Goal: Information Seeking & Learning: Learn about a topic

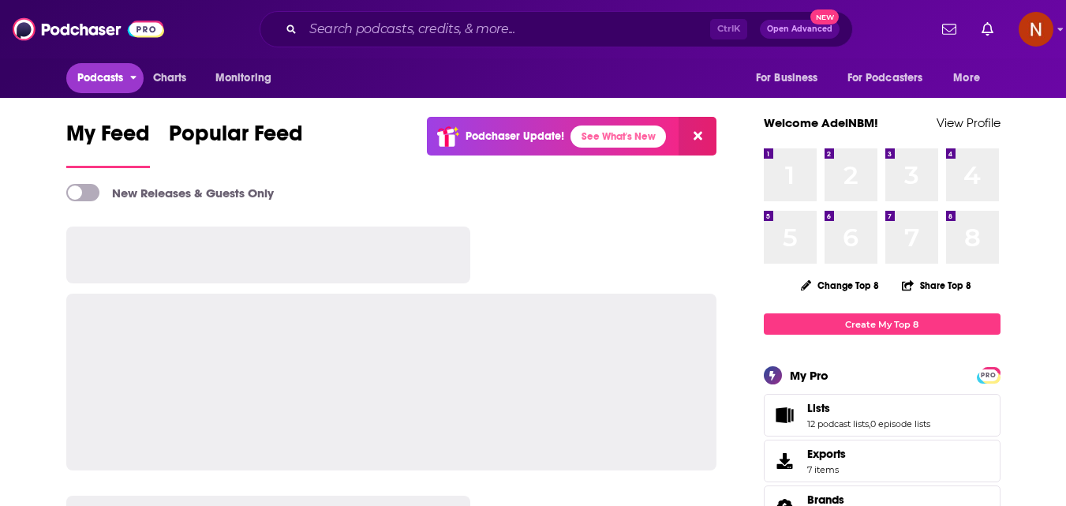
click at [124, 67] on span "Podcasts" at bounding box center [100, 78] width 47 height 22
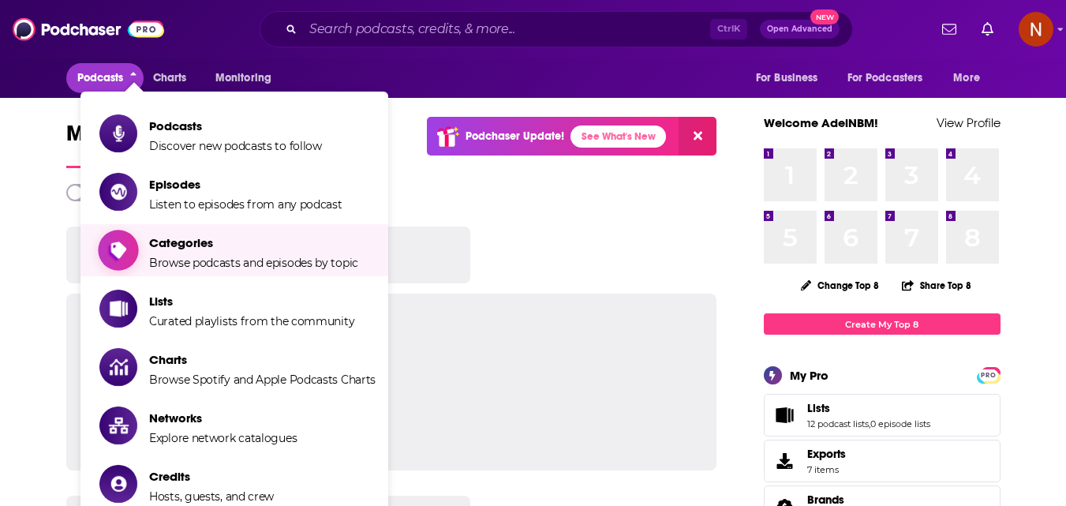
click at [177, 238] on span "Categories" at bounding box center [253, 242] width 209 height 15
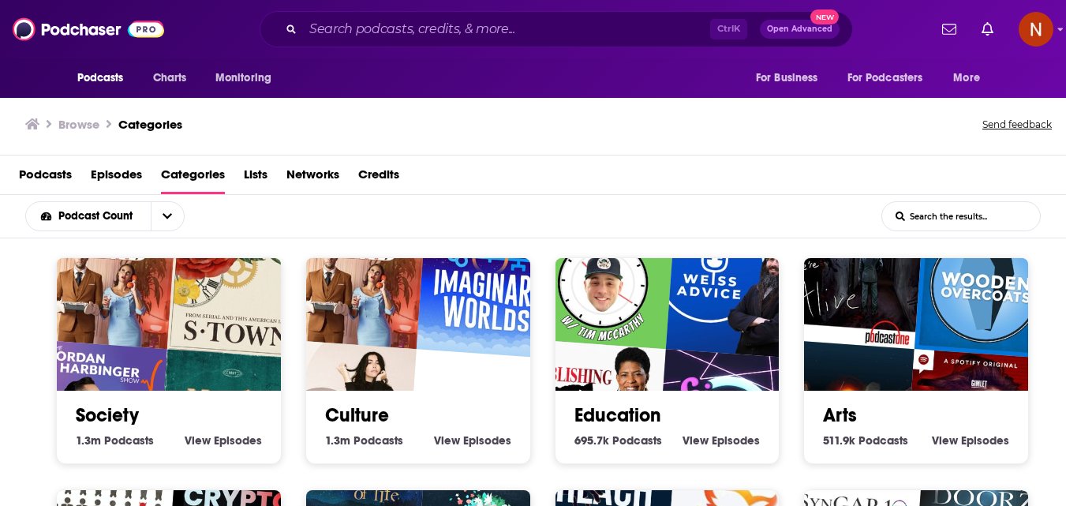
click at [51, 174] on span "Podcasts" at bounding box center [45, 178] width 53 height 32
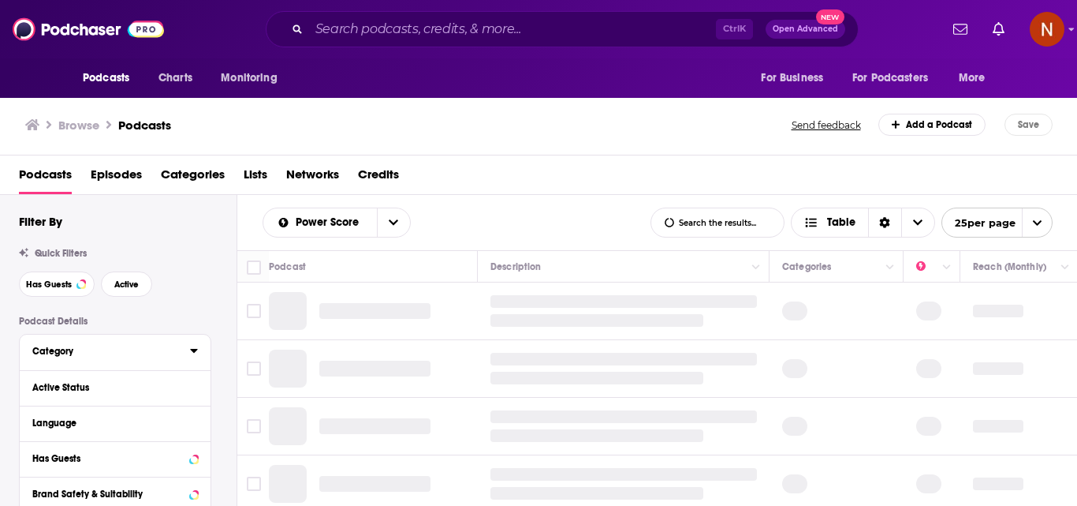
click at [155, 357] on div "Category" at bounding box center [105, 350] width 147 height 11
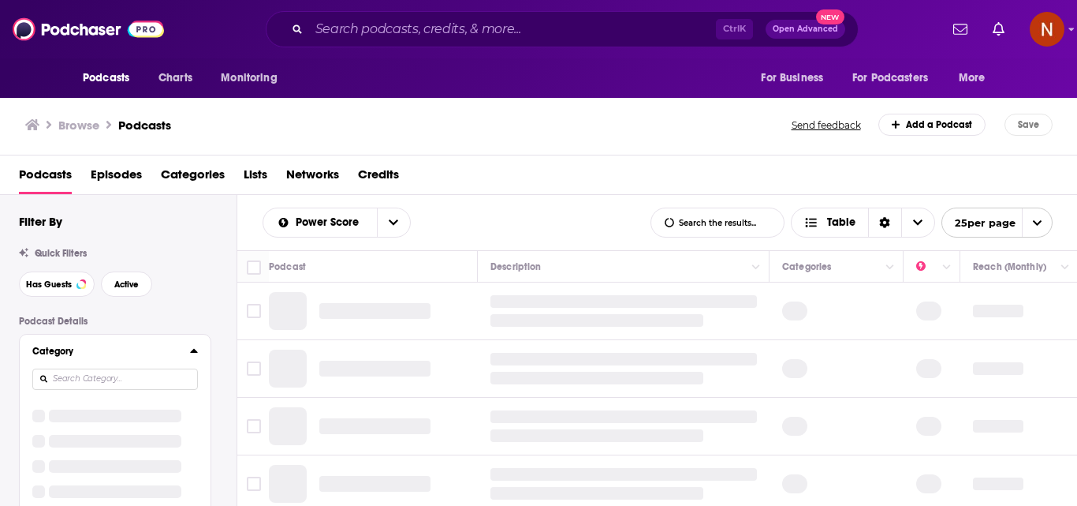
click at [121, 372] on input at bounding box center [115, 378] width 166 height 21
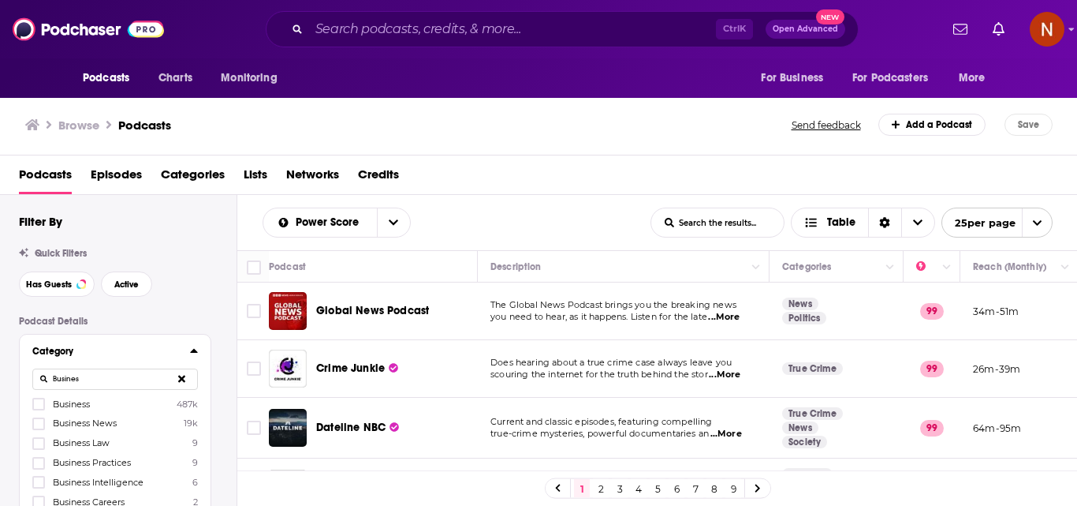
type input "Busines"
click at [65, 401] on span "Business" at bounding box center [71, 403] width 37 height 11
click at [39, 409] on input "multiSelectOption-business-0" at bounding box center [39, 409] width 0 height 0
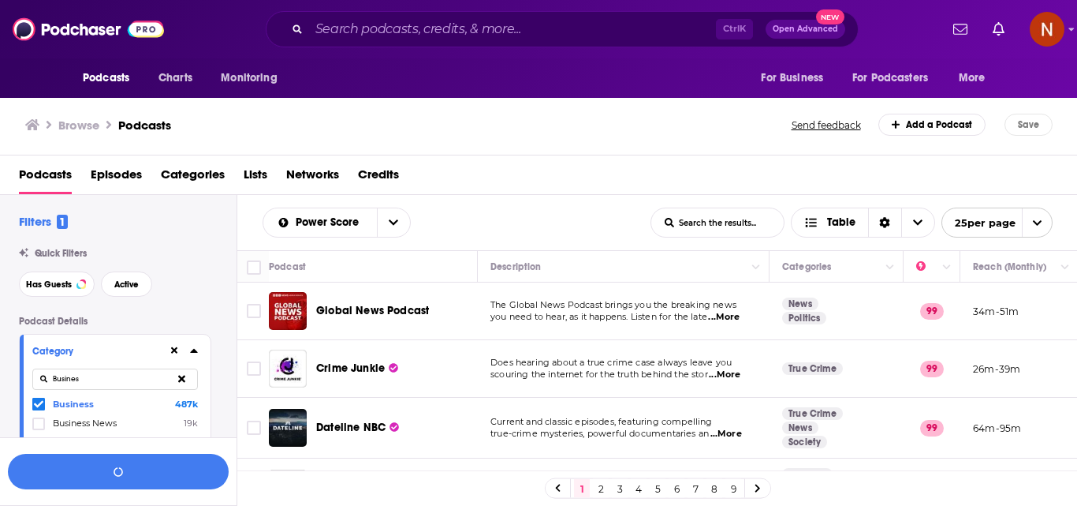
click at [88, 420] on span "Business News" at bounding box center [85, 422] width 64 height 11
click at [39, 428] on input "multiSelectOption-business-news-1" at bounding box center [39, 428] width 0 height 0
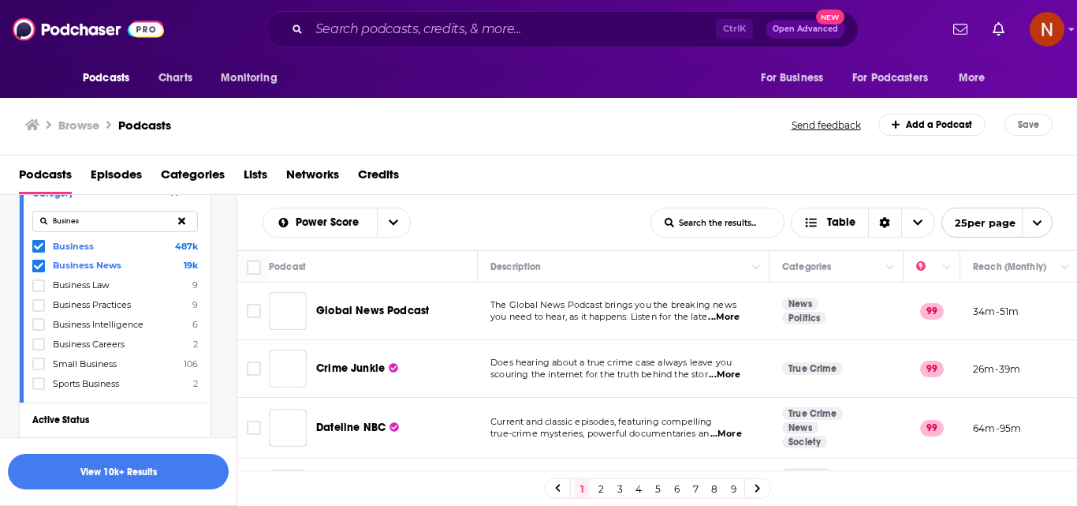
scroll to position [394, 0]
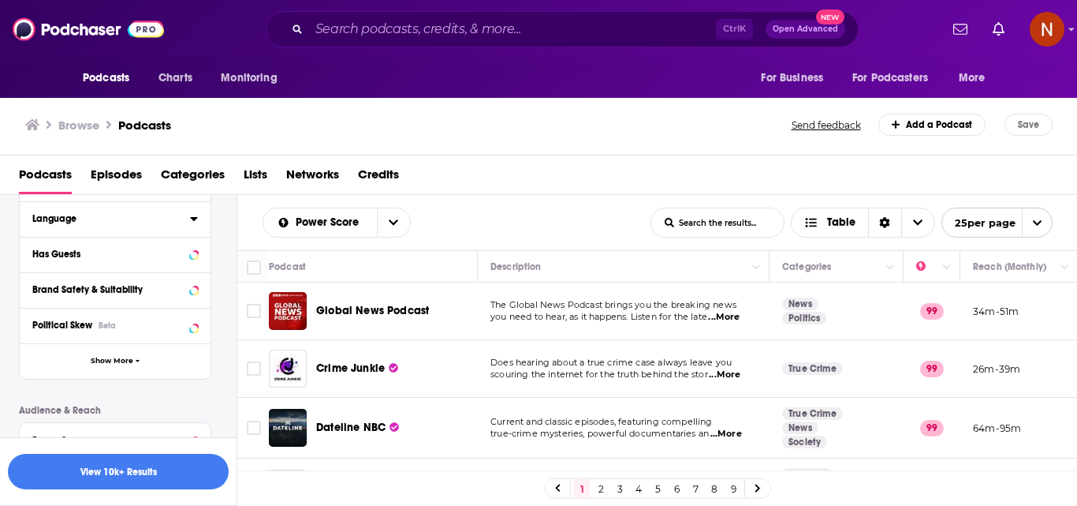
click at [100, 220] on div "Language" at bounding box center [105, 218] width 147 height 11
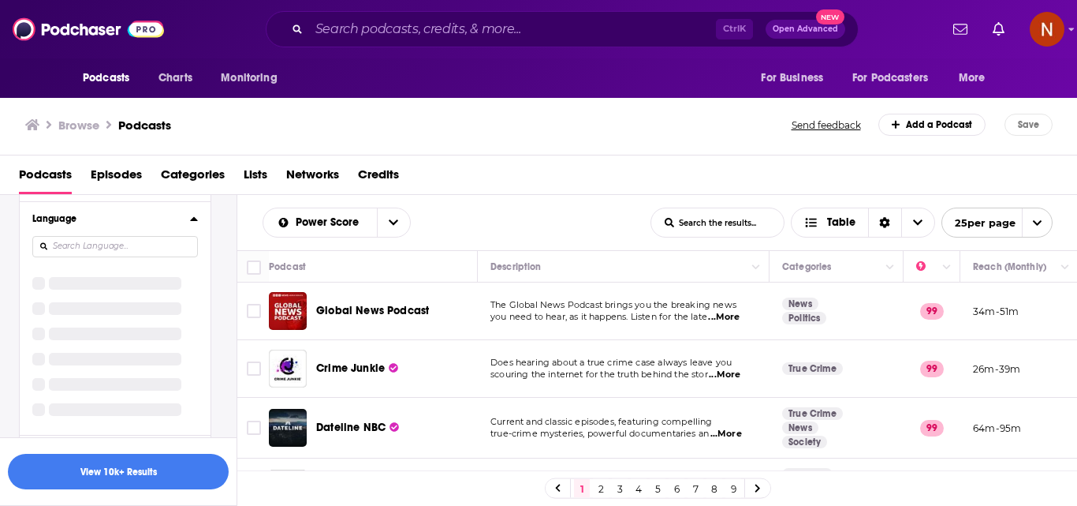
click at [103, 248] on div "Category Busines Business 487k Business News 19k Business Law 9 Business Practi…" at bounding box center [115, 258] width 192 height 639
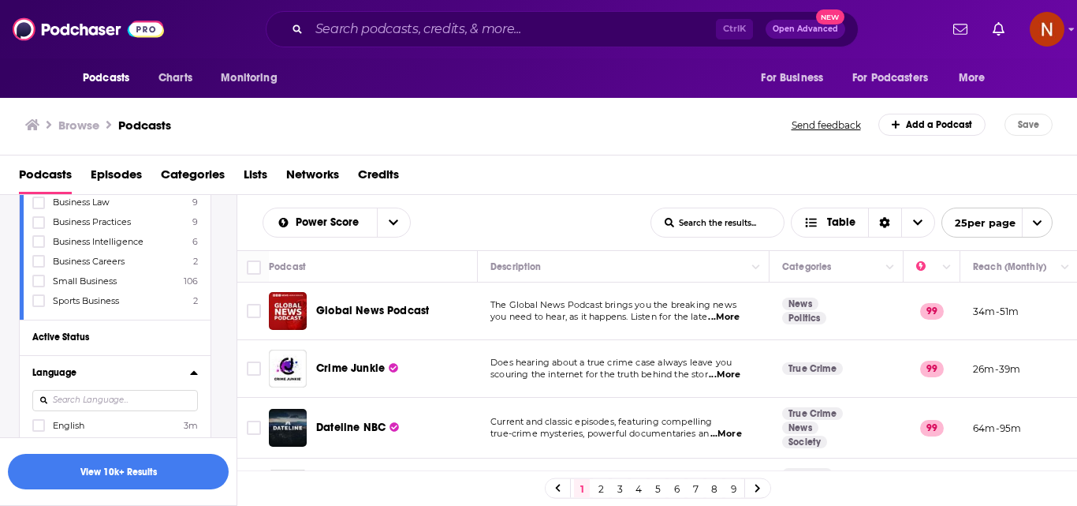
click at [77, 399] on input at bounding box center [115, 400] width 166 height 21
type input "ara"
click at [71, 428] on span "Arabic" at bounding box center [66, 425] width 27 height 11
click at [39, 430] on input "multiSelectOption-ar-0" at bounding box center [39, 430] width 0 height 0
click at [126, 469] on button "View 2k Results" at bounding box center [118, 471] width 221 height 35
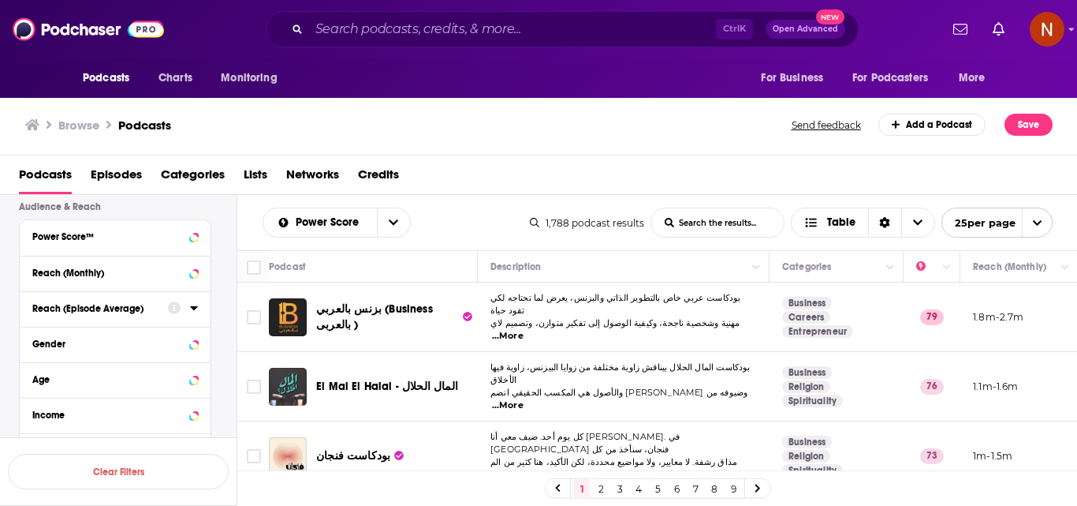
scroll to position [692, 0]
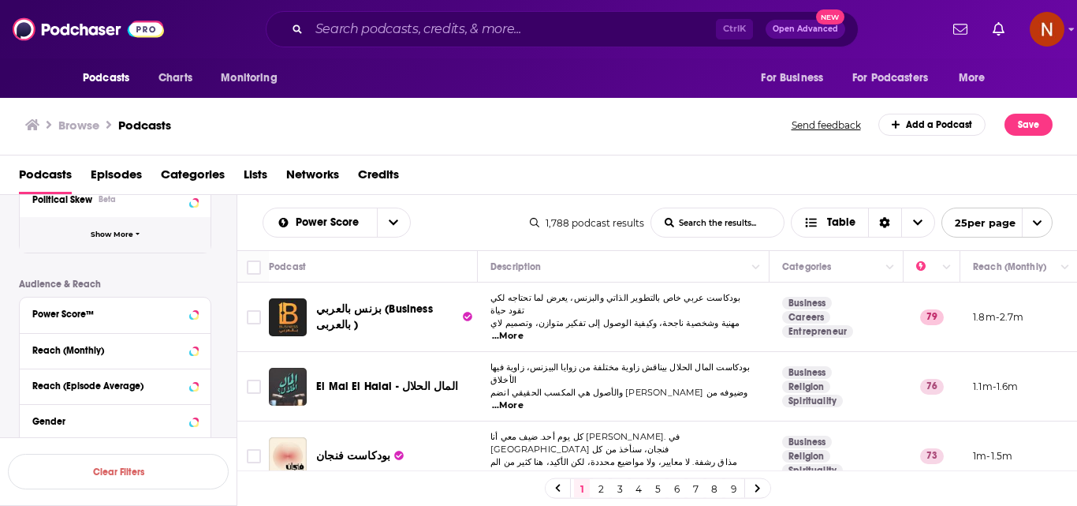
click at [126, 232] on span "Show More" at bounding box center [112, 234] width 43 height 9
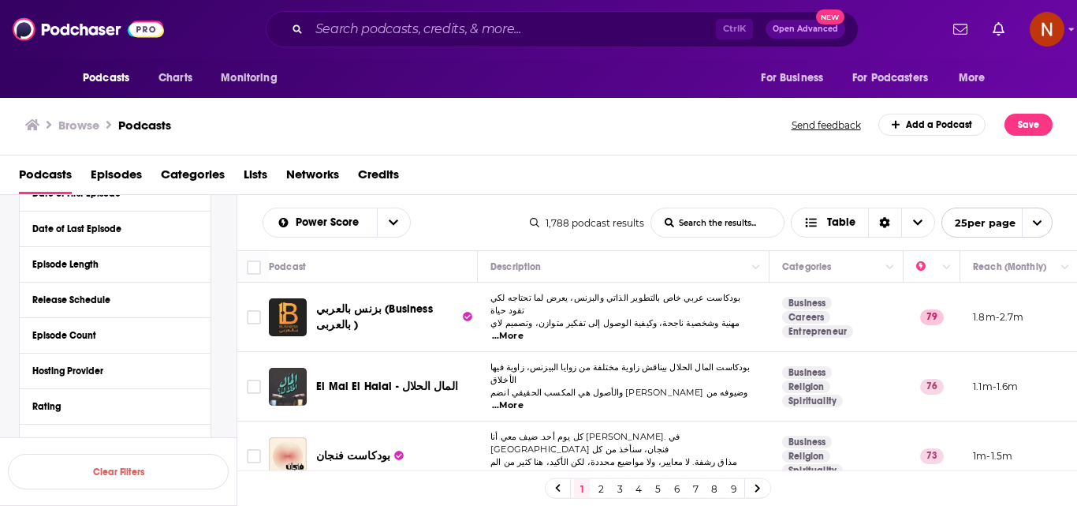
scroll to position [771, 0]
click at [132, 375] on button "Hosting Provider" at bounding box center [111, 368] width 158 height 20
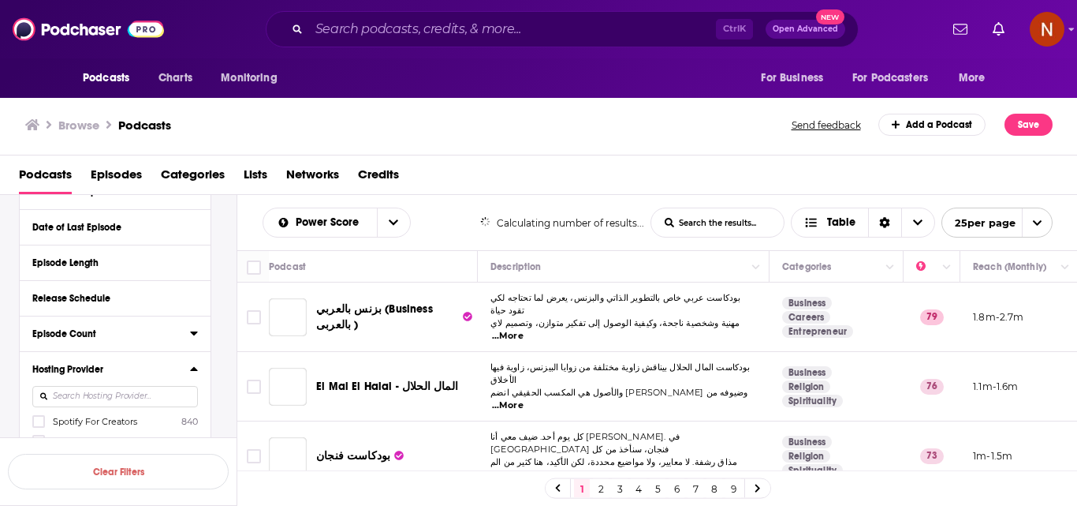
scroll to position [849, 0]
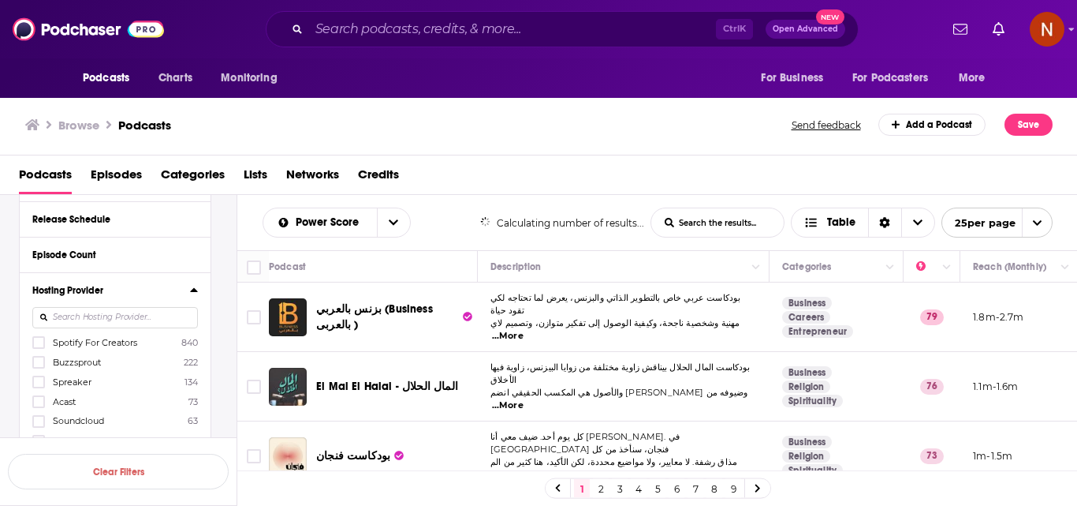
click at [98, 321] on input at bounding box center [115, 317] width 166 height 21
click at [79, 385] on span "Spreaker" at bounding box center [72, 381] width 39 height 11
click at [39, 386] on input "multiSelectOption-Spreaker-2" at bounding box center [39, 386] width 0 height 0
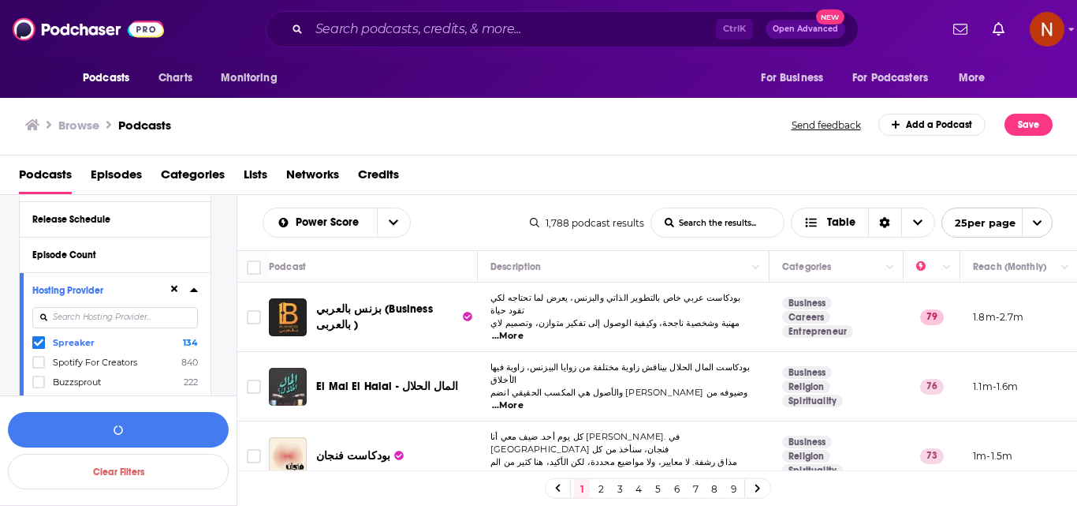
click at [64, 336] on div "Spreaker 134 Spotify For Creators 840 Buzzsprout 222 Acast 73 Soundcloud 63 [DO…" at bounding box center [115, 426] width 166 height 181
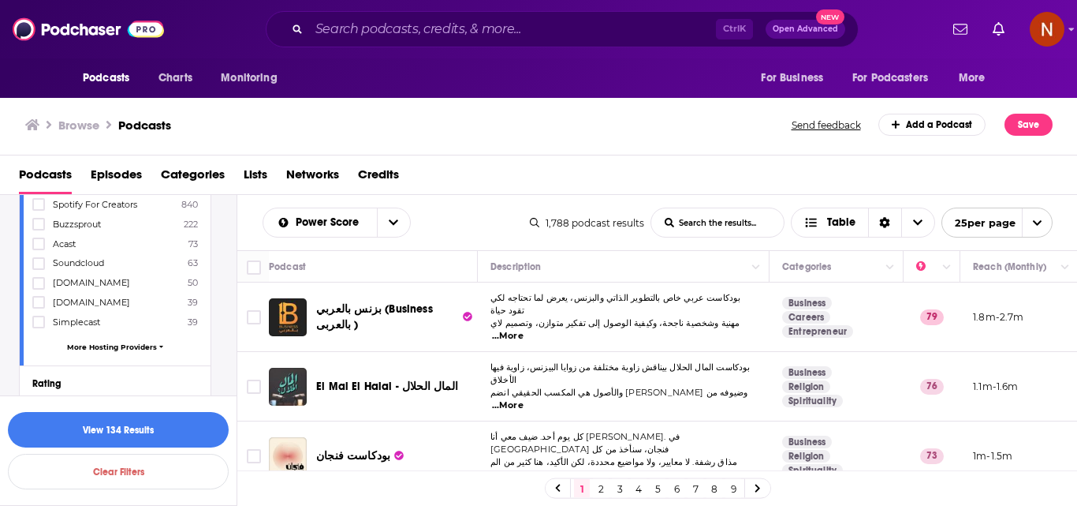
scroll to position [928, 0]
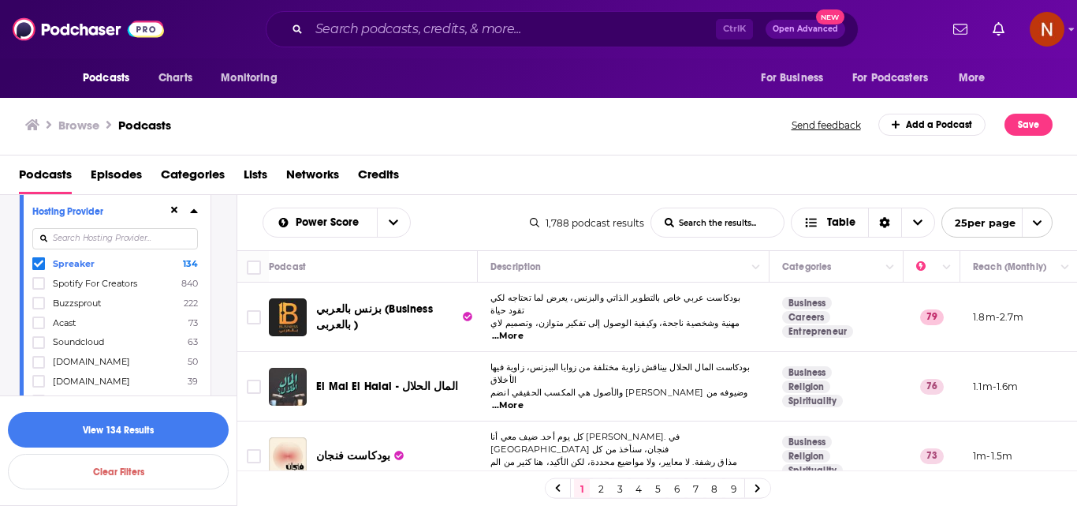
click at [94, 237] on input at bounding box center [115, 238] width 166 height 21
click at [73, 319] on span "Acast" at bounding box center [64, 322] width 23 height 11
click at [39, 327] on input "multiSelectOption-Acast-3" at bounding box center [39, 327] width 0 height 0
click at [73, 237] on input at bounding box center [115, 238] width 166 height 21
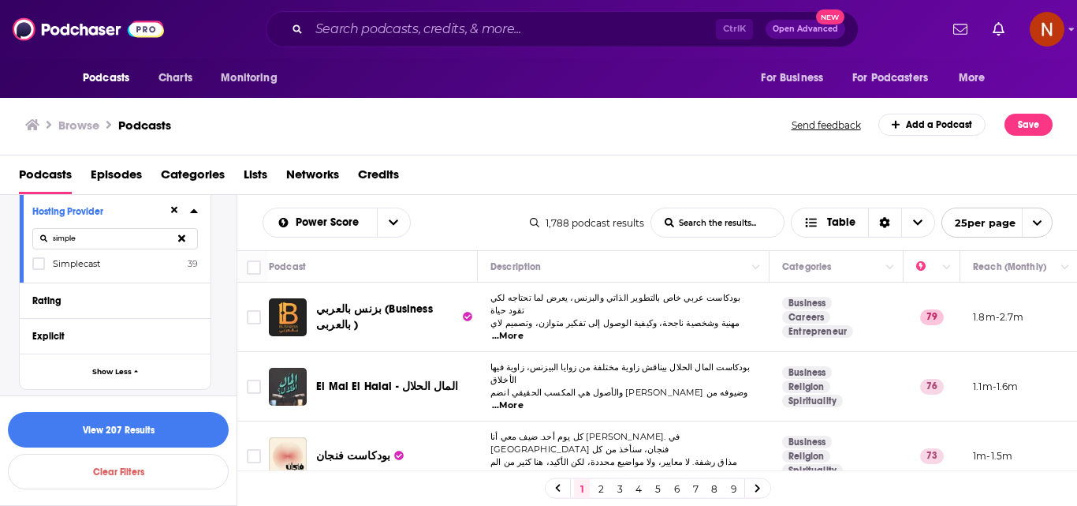
click at [90, 263] on span "Simplecast" at bounding box center [76, 263] width 47 height 11
click at [39, 268] on input "multiSelectOption-Simplecast-0" at bounding box center [39, 268] width 0 height 0
drag, startPoint x: 93, startPoint y: 245, endPoint x: 43, endPoint y: 245, distance: 49.7
click at [43, 245] on input "simple" at bounding box center [115, 238] width 166 height 21
type input "audio"
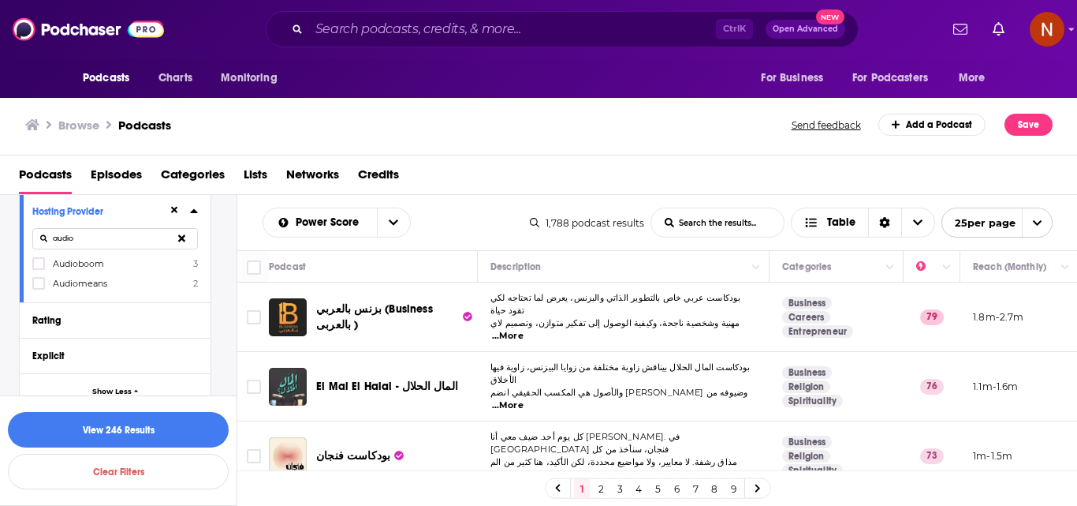
click at [88, 267] on span "Audioboom" at bounding box center [78, 263] width 51 height 11
click at [39, 268] on input "multiSelectOption-Audioboom-0" at bounding box center [39, 268] width 0 height 0
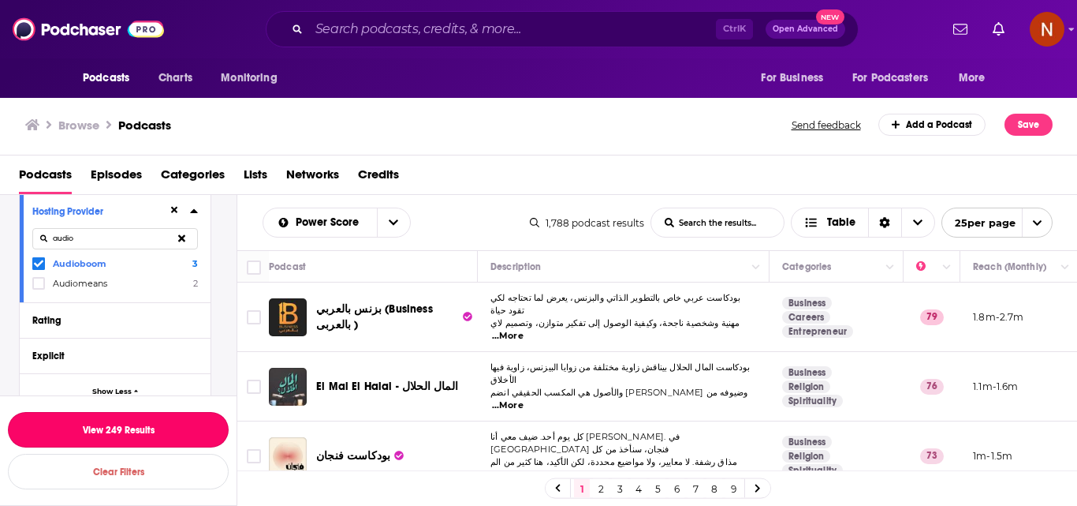
click at [103, 427] on button "View 249 Results" at bounding box center [118, 429] width 221 height 35
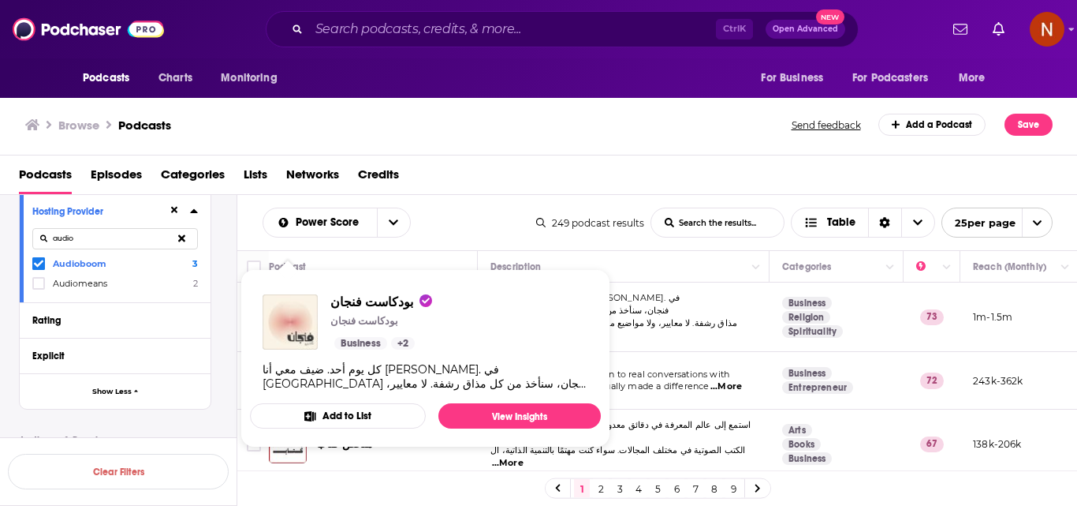
click at [290, 305] on img "بودكاست فنجان" at bounding box center [290, 321] width 55 height 55
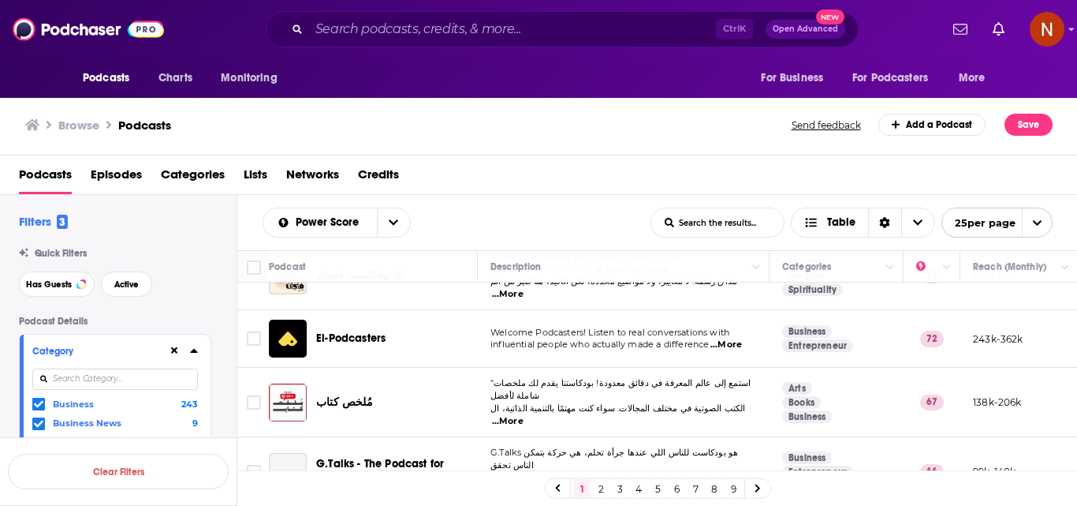
scroll to position [79, 0]
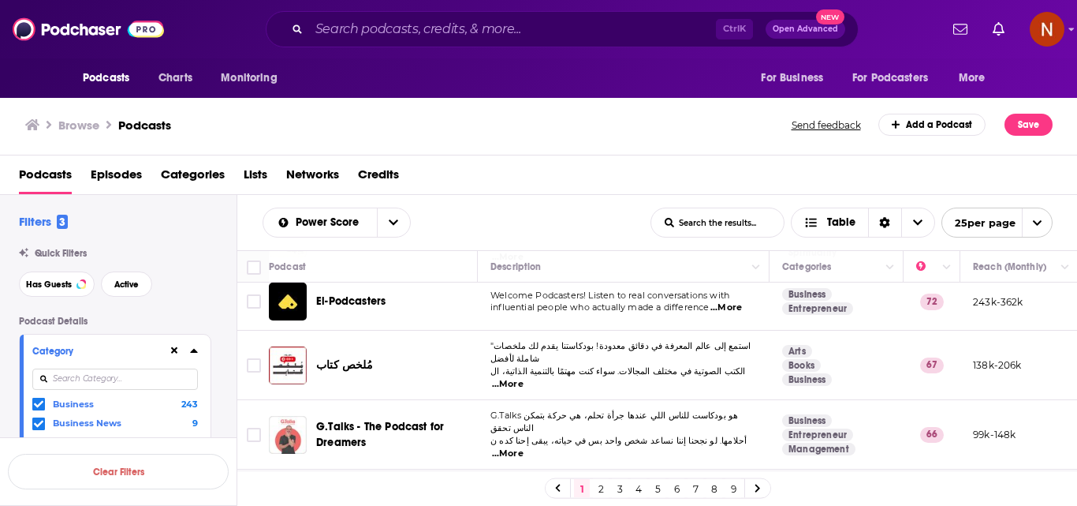
click at [297, 413] on div "Podcasts Charts Monitoring Ctrl K Open Advanced New For Business For Podcasters…" at bounding box center [538, 253] width 1077 height 506
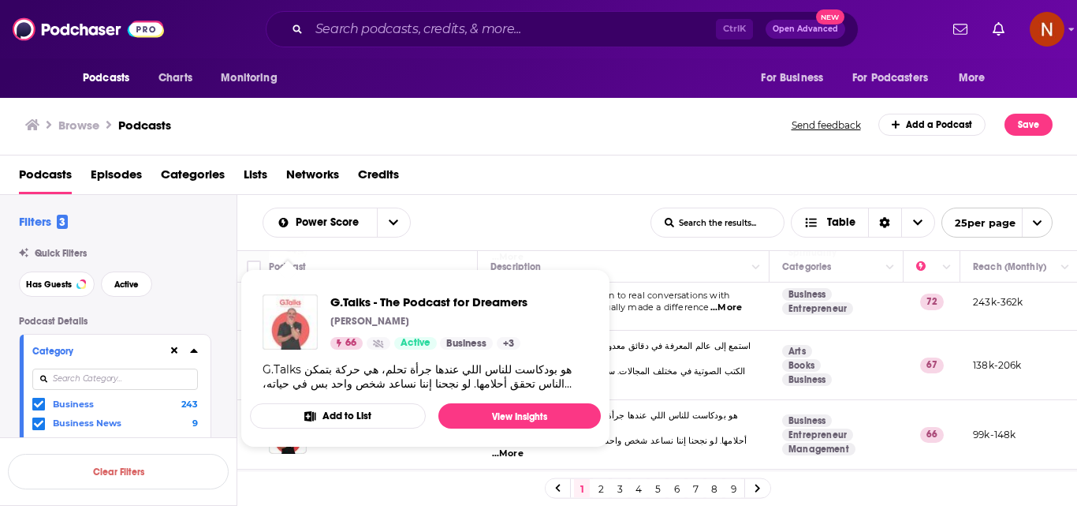
click at [296, 320] on img "G.Talks - The Podcast for Dreamers" at bounding box center [290, 321] width 55 height 55
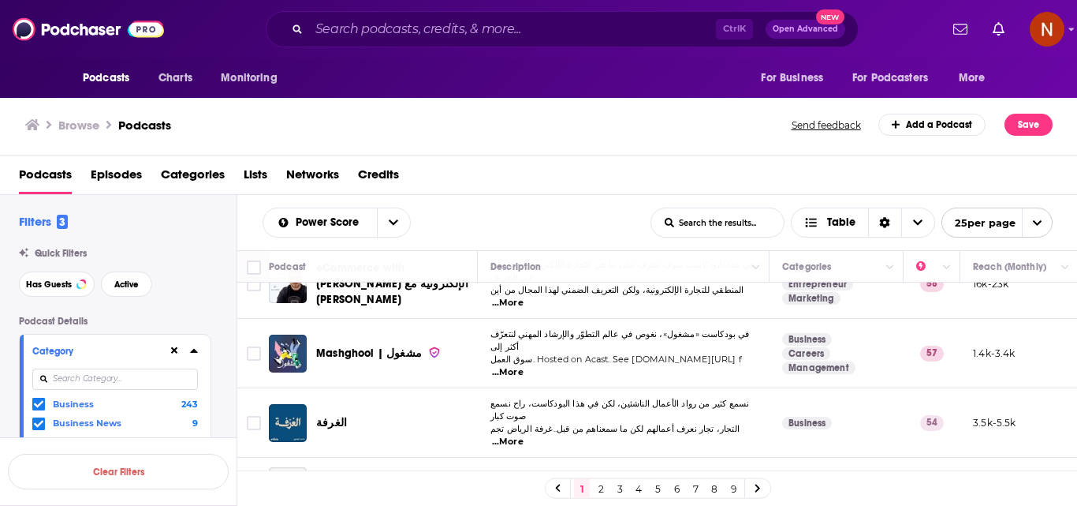
scroll to position [315, 0]
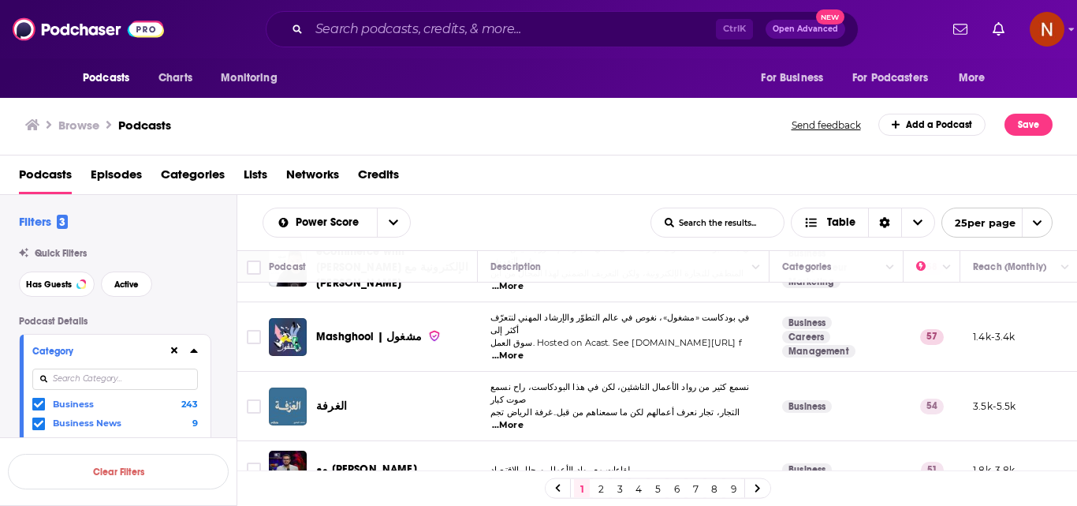
click at [298, 387] on img "الغرفة" at bounding box center [288, 406] width 38 height 38
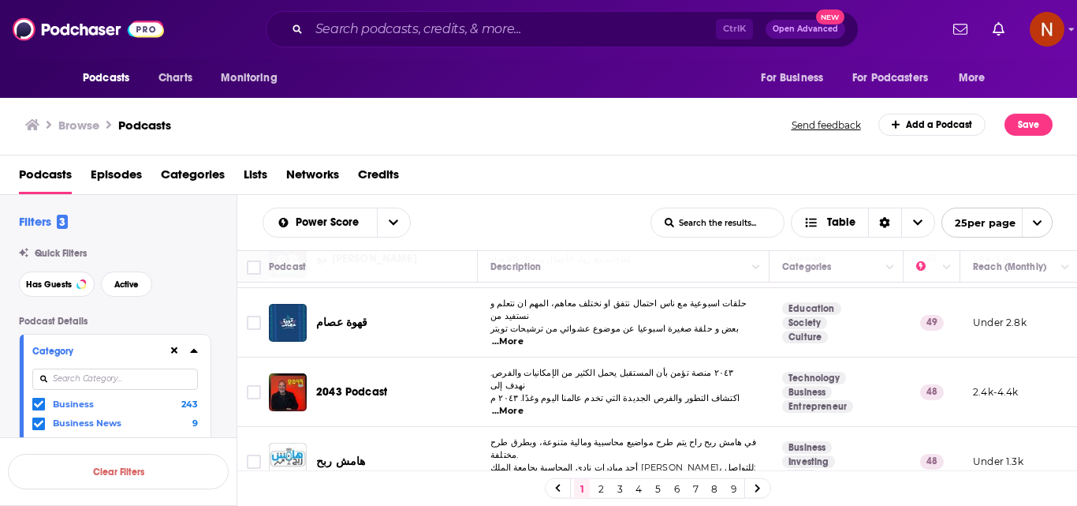
scroll to position [552, 0]
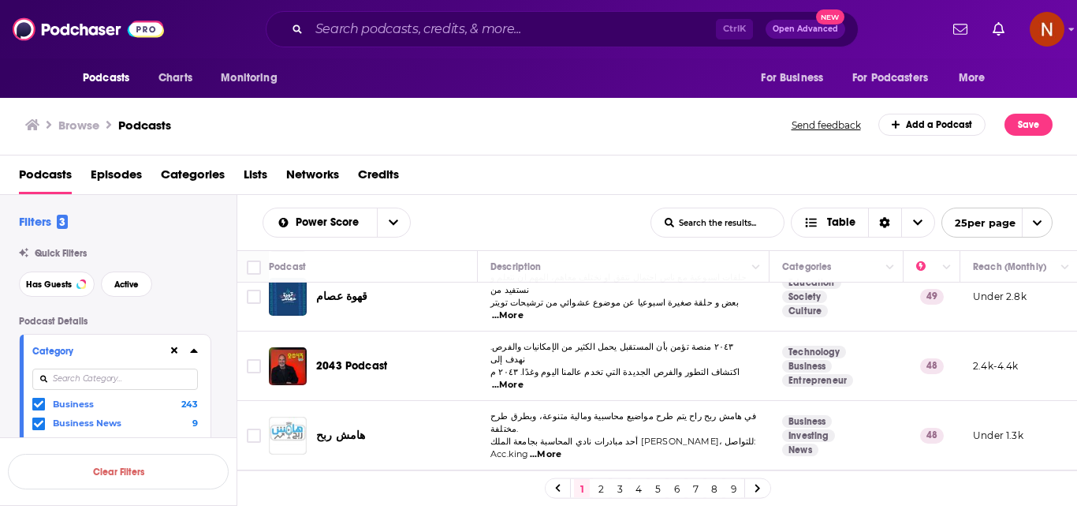
click at [293, 416] on img "هامش ربح" at bounding box center [288, 435] width 38 height 38
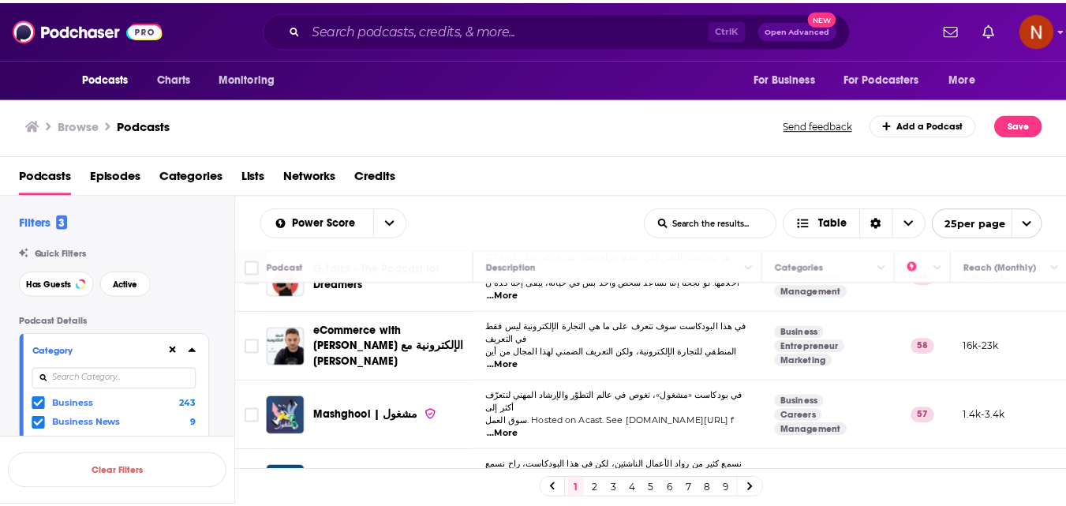
scroll to position [394, 0]
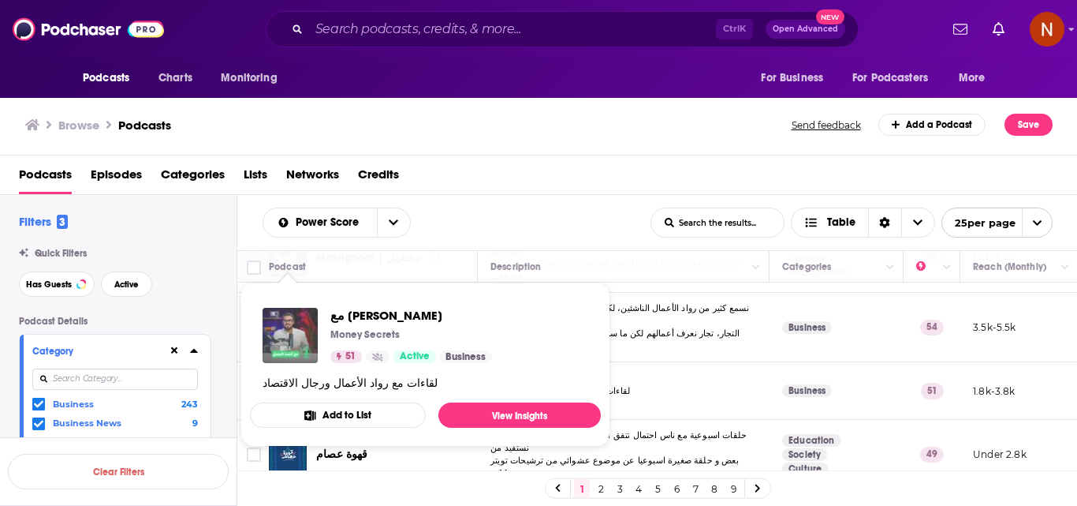
click at [293, 339] on img "مع أحمد الجمل" at bounding box center [290, 335] width 55 height 55
